Goal: Transaction & Acquisition: Subscribe to service/newsletter

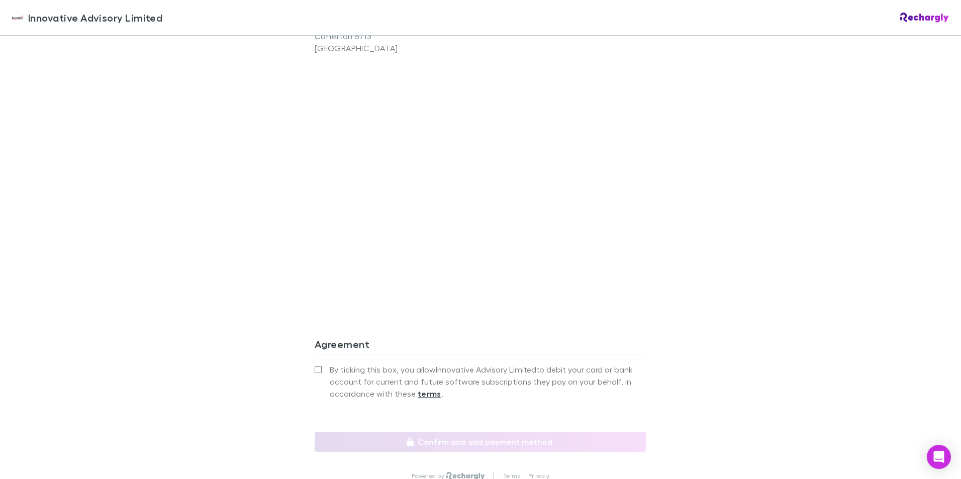
scroll to position [754, 0]
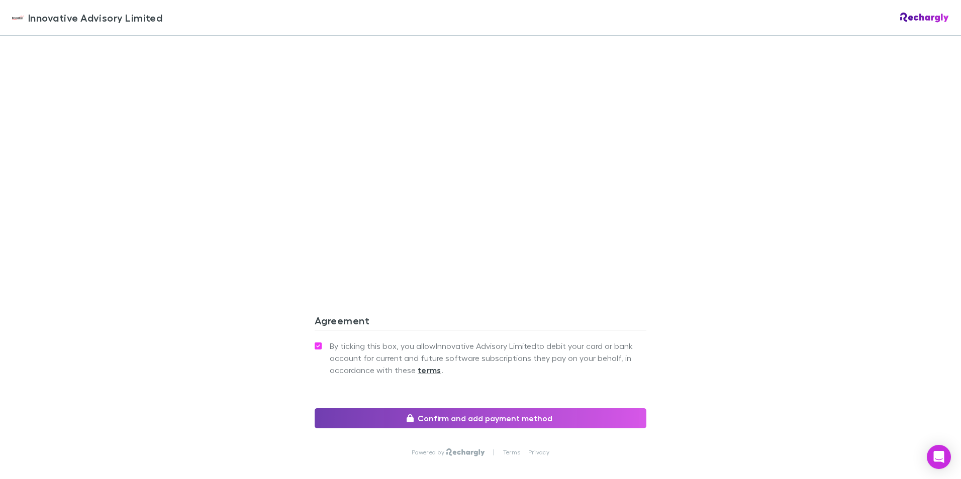
click at [487, 409] on button "Confirm and add payment method" at bounding box center [481, 419] width 332 height 20
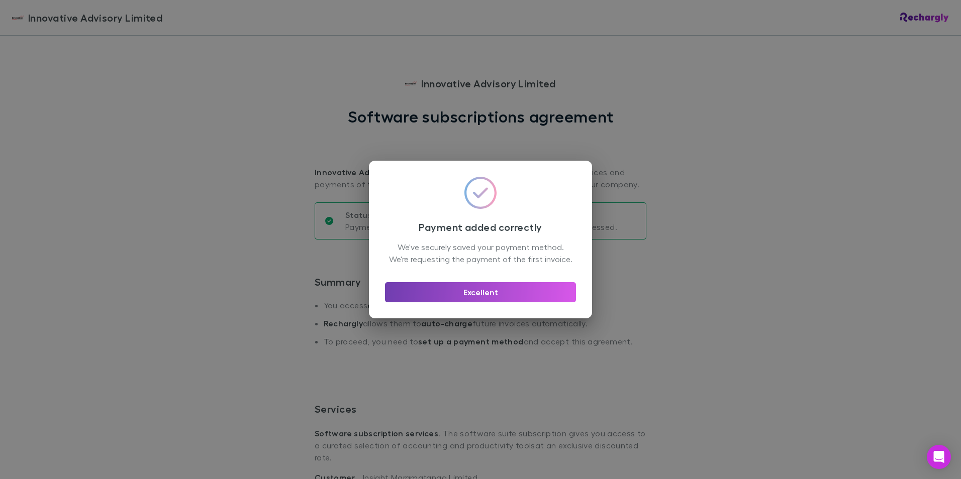
click at [516, 302] on button "Excellent" at bounding box center [480, 292] width 191 height 20
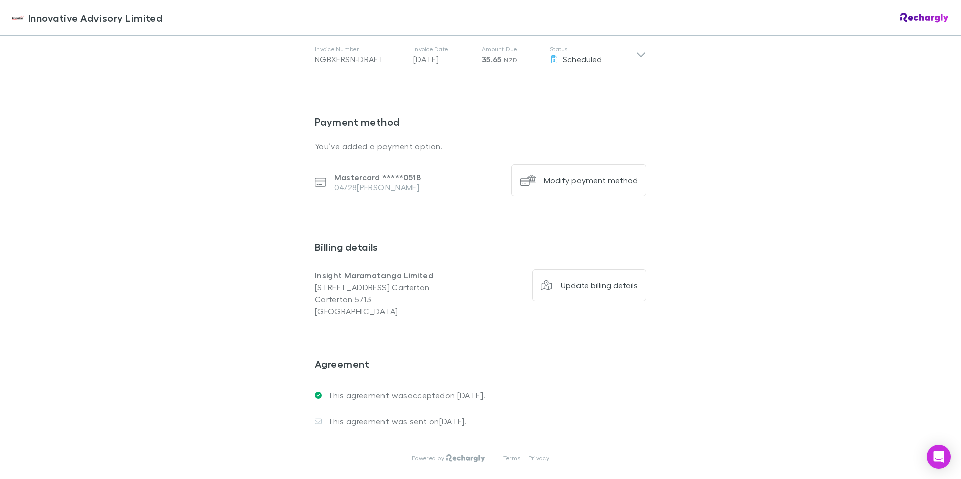
scroll to position [644, 0]
